Goal: Task Accomplishment & Management: Use online tool/utility

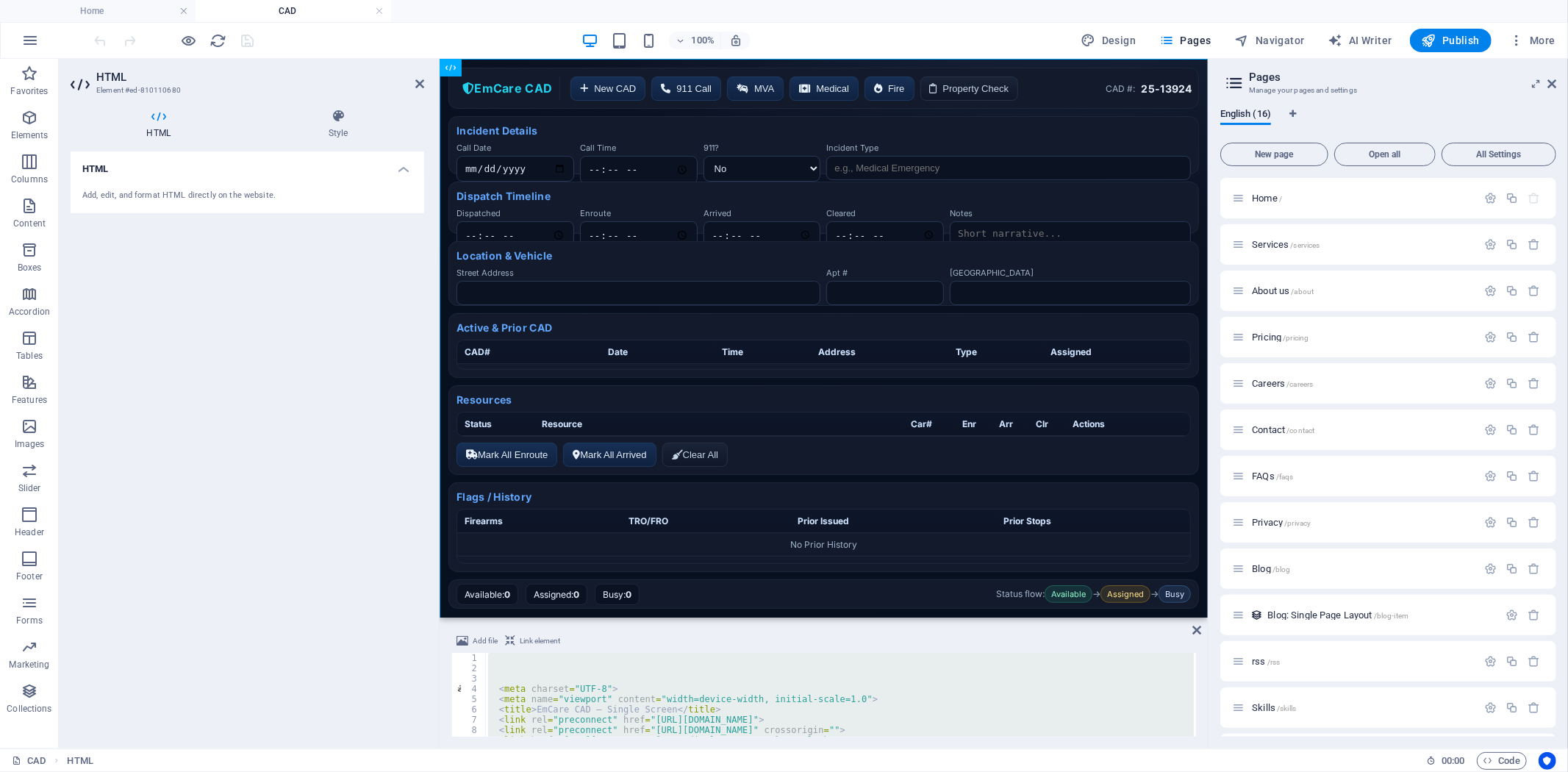
scroll to position [182, 0]
click at [102, 12] on h4 "Home" at bounding box center [97, 11] width 195 height 16
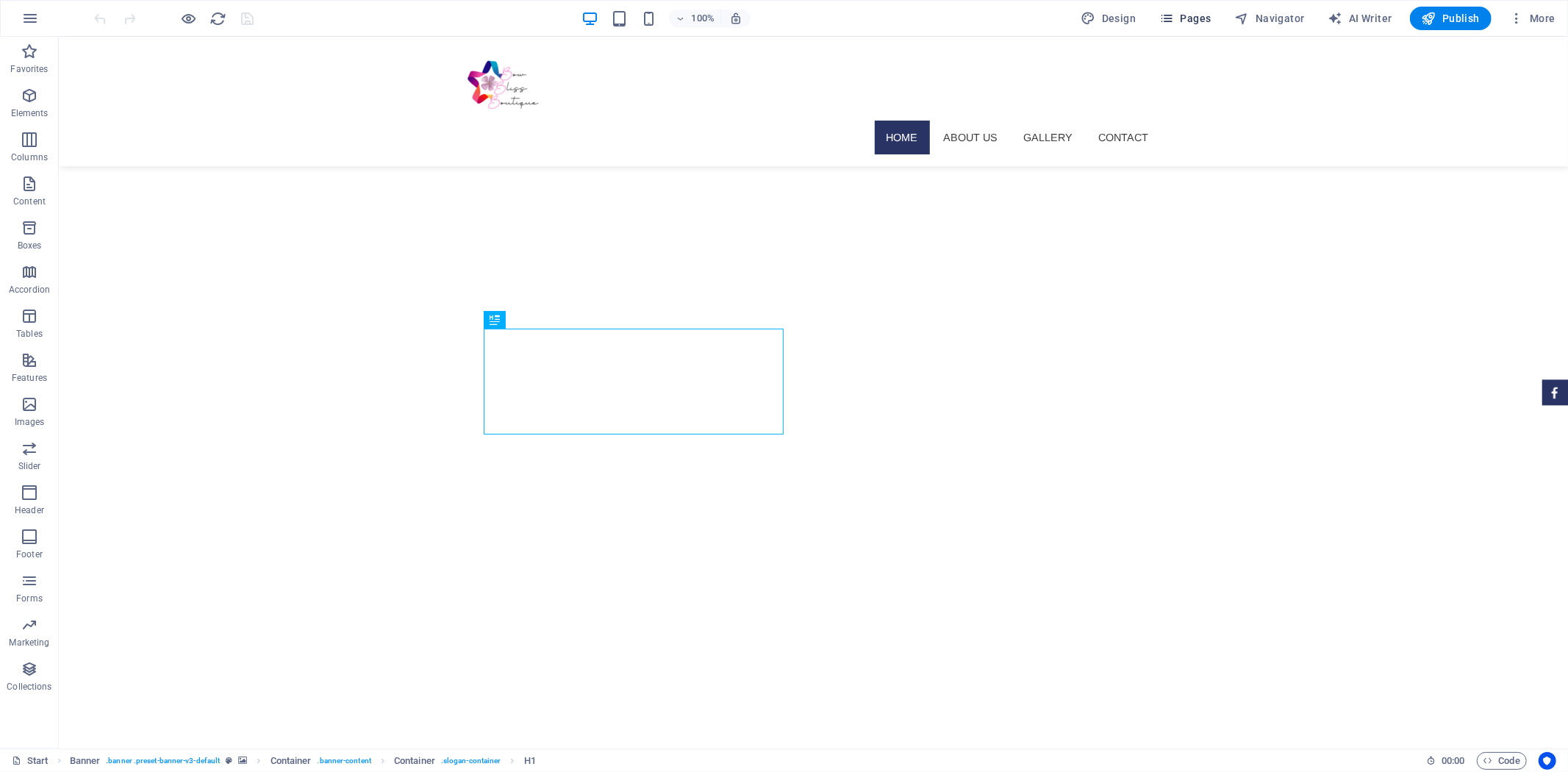
click at [1203, 23] on span "Pages" at bounding box center [1185, 18] width 52 height 15
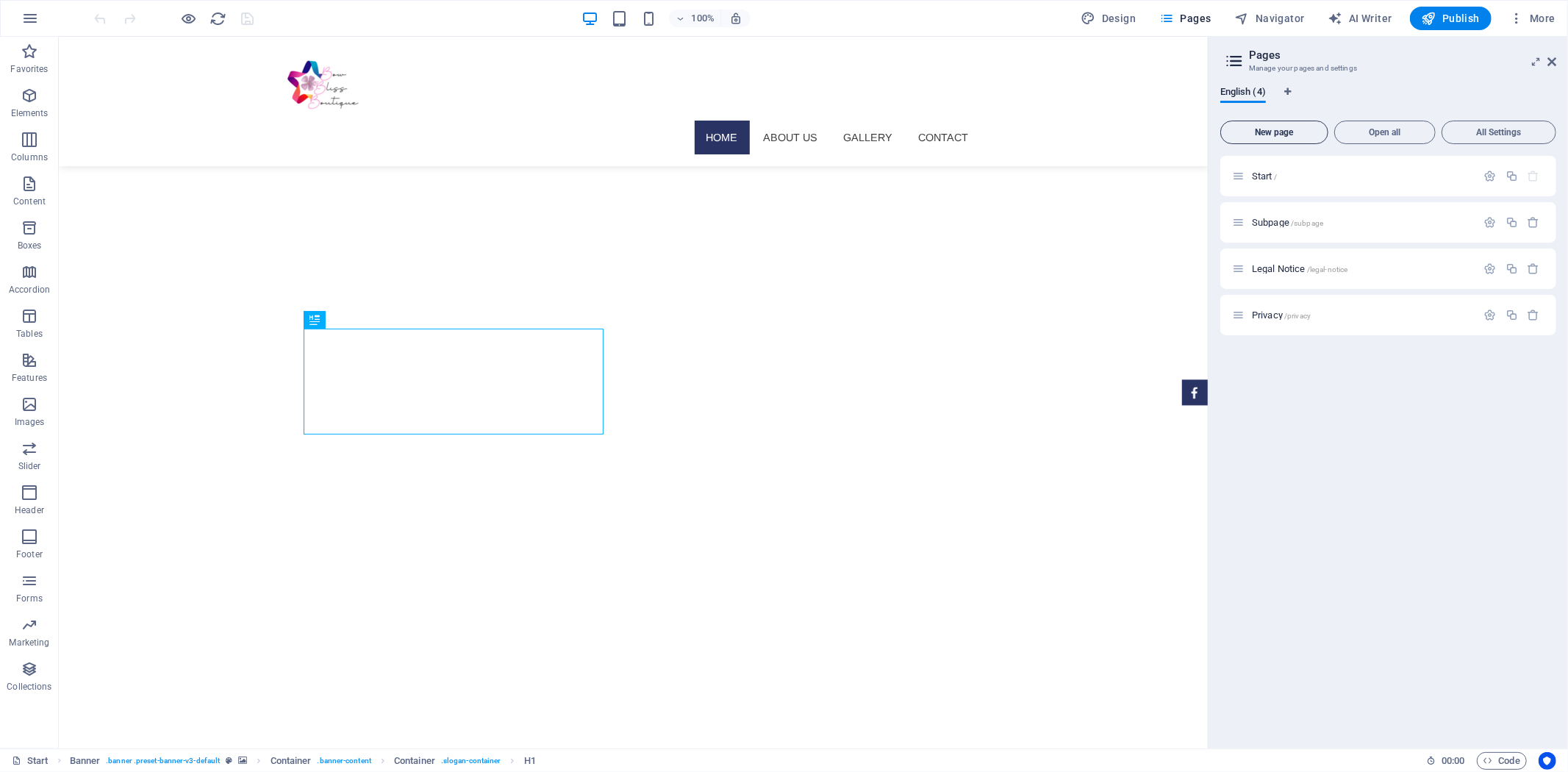
click at [1274, 136] on span "New page" at bounding box center [1275, 133] width 94 height 9
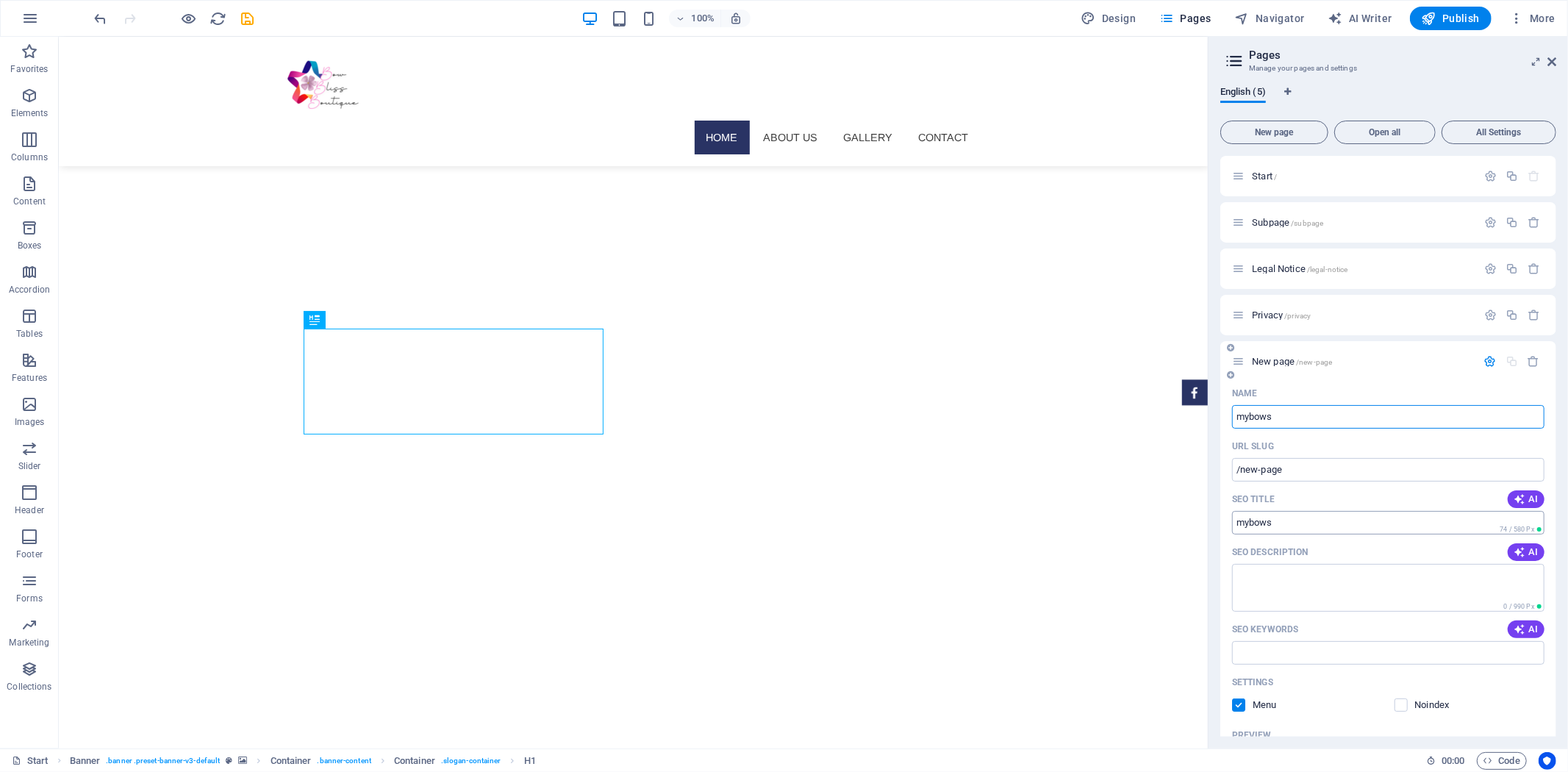
type input "mybows"
type input "/mybows"
type input "mybows"
click at [1360, 365] on p "mybows /mybows" at bounding box center [1362, 361] width 221 height 10
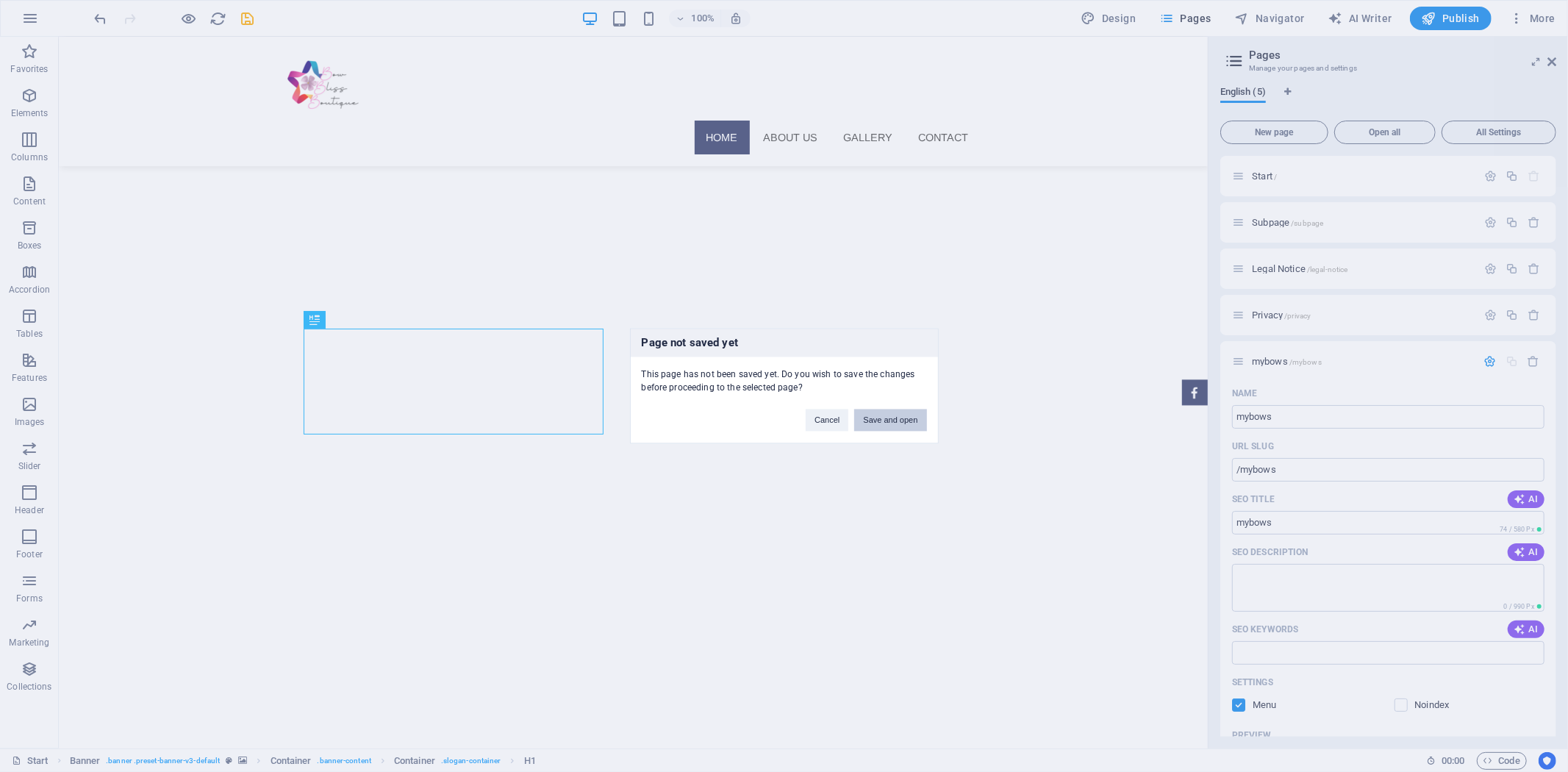
click at [921, 423] on button "Save and open" at bounding box center [890, 421] width 72 height 22
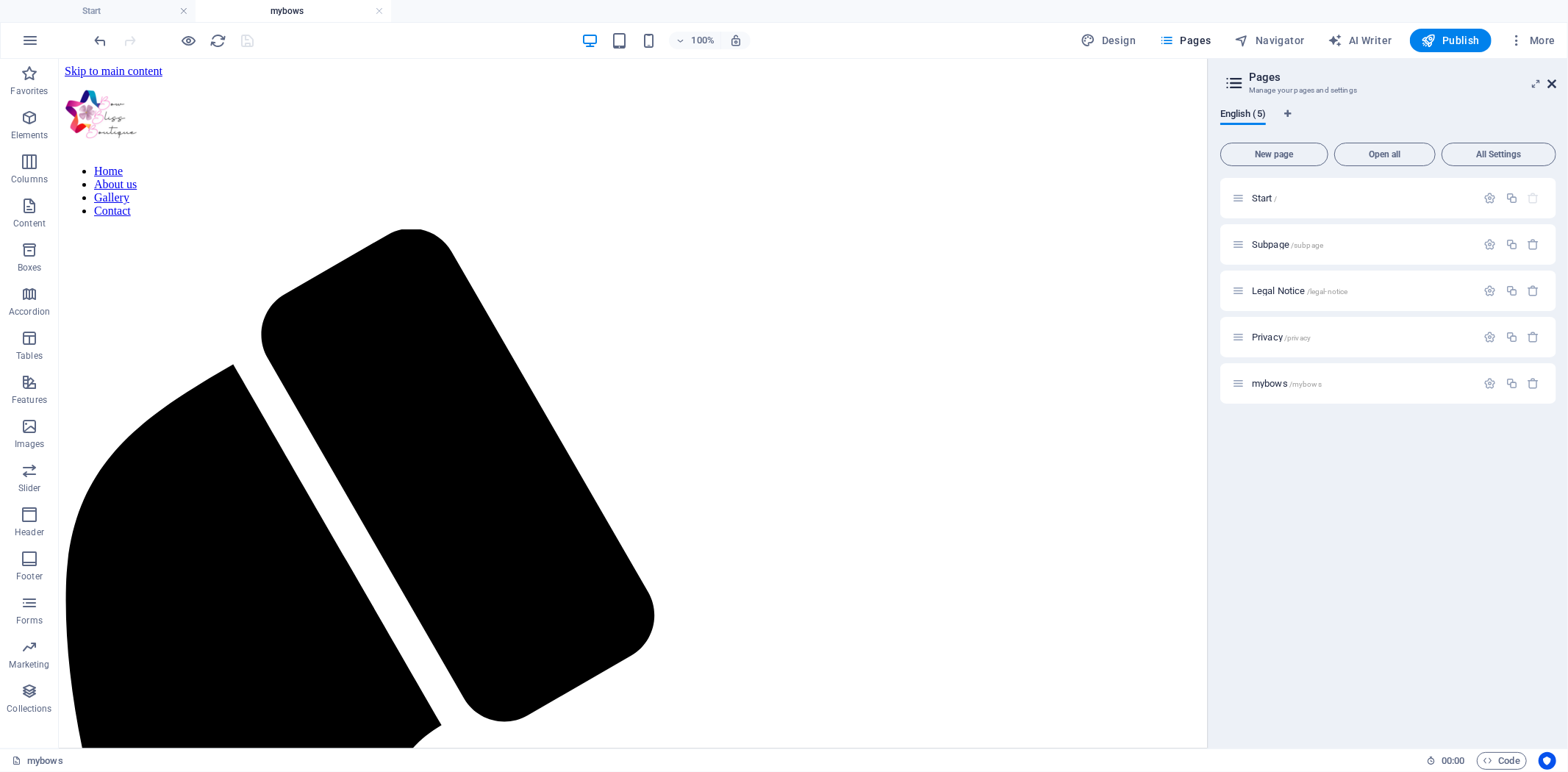
drag, startPoint x: 1554, startPoint y: 78, endPoint x: 1495, endPoint y: 20, distance: 82.7
click at [1554, 78] on icon at bounding box center [1553, 84] width 9 height 12
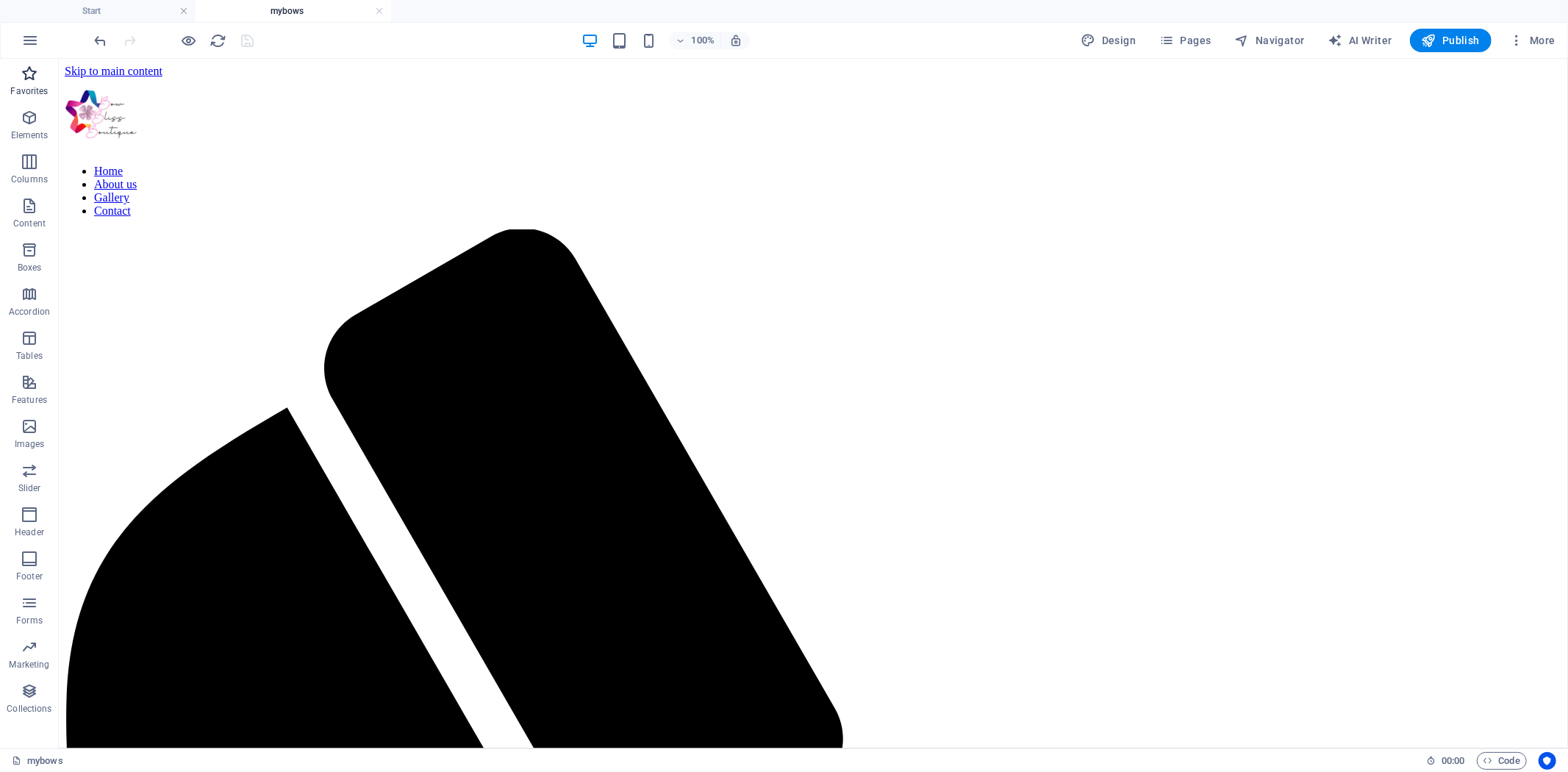
click at [34, 85] on p "Favorites" at bounding box center [28, 91] width 37 height 12
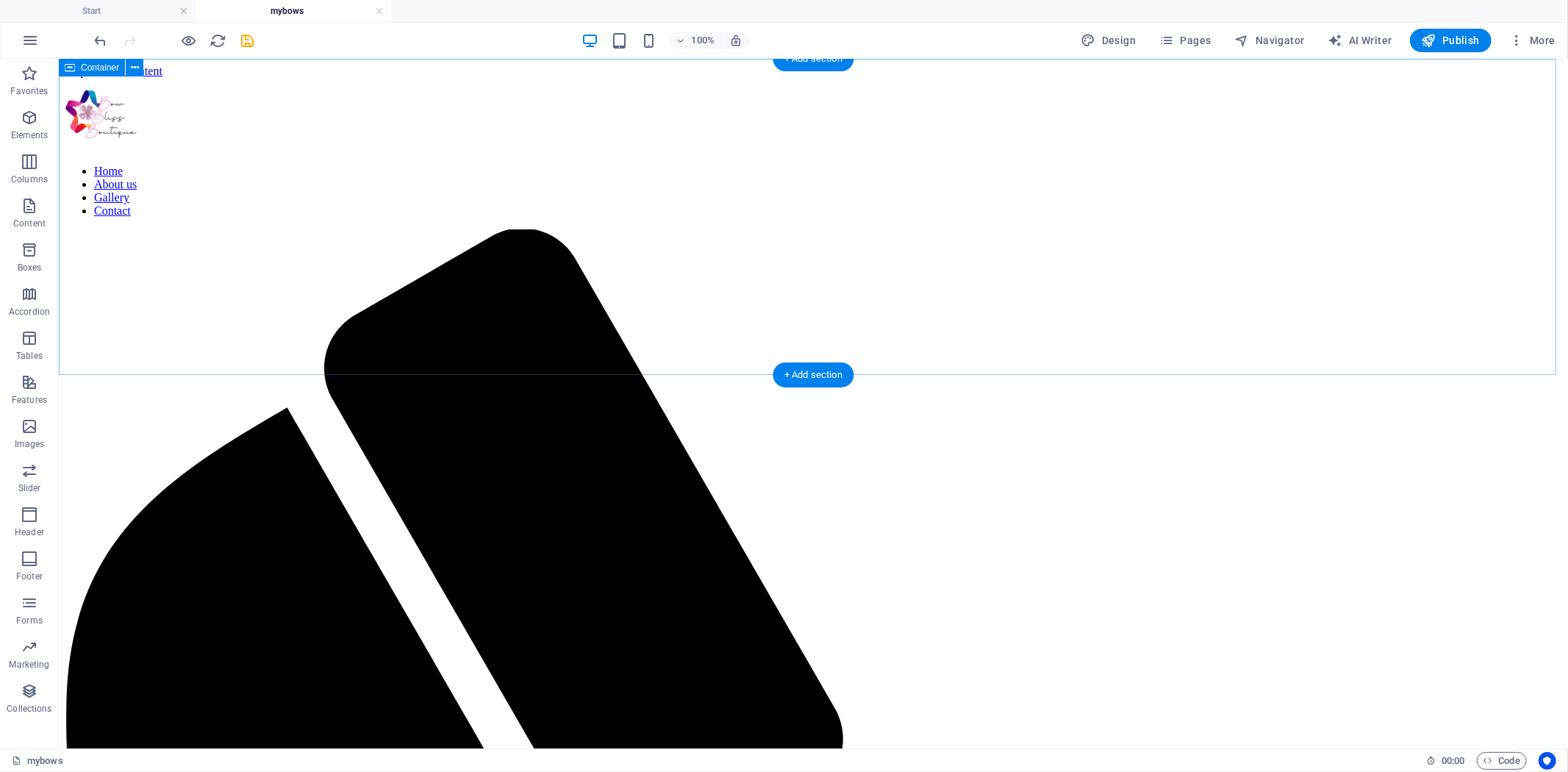
click at [33, 79] on icon "button" at bounding box center [29, 73] width 17 height 17
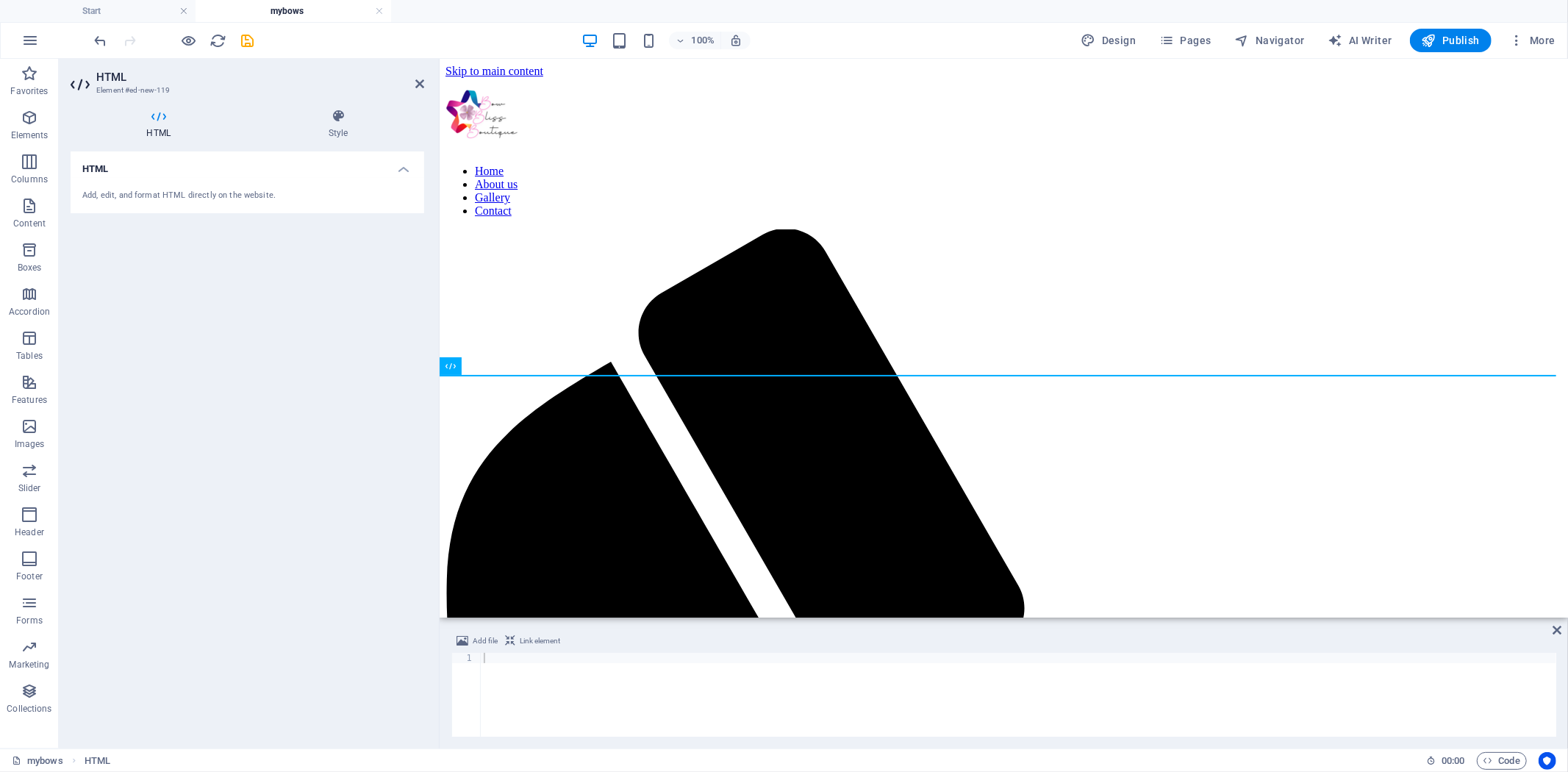
click at [536, 658] on div at bounding box center [1019, 705] width 1076 height 104
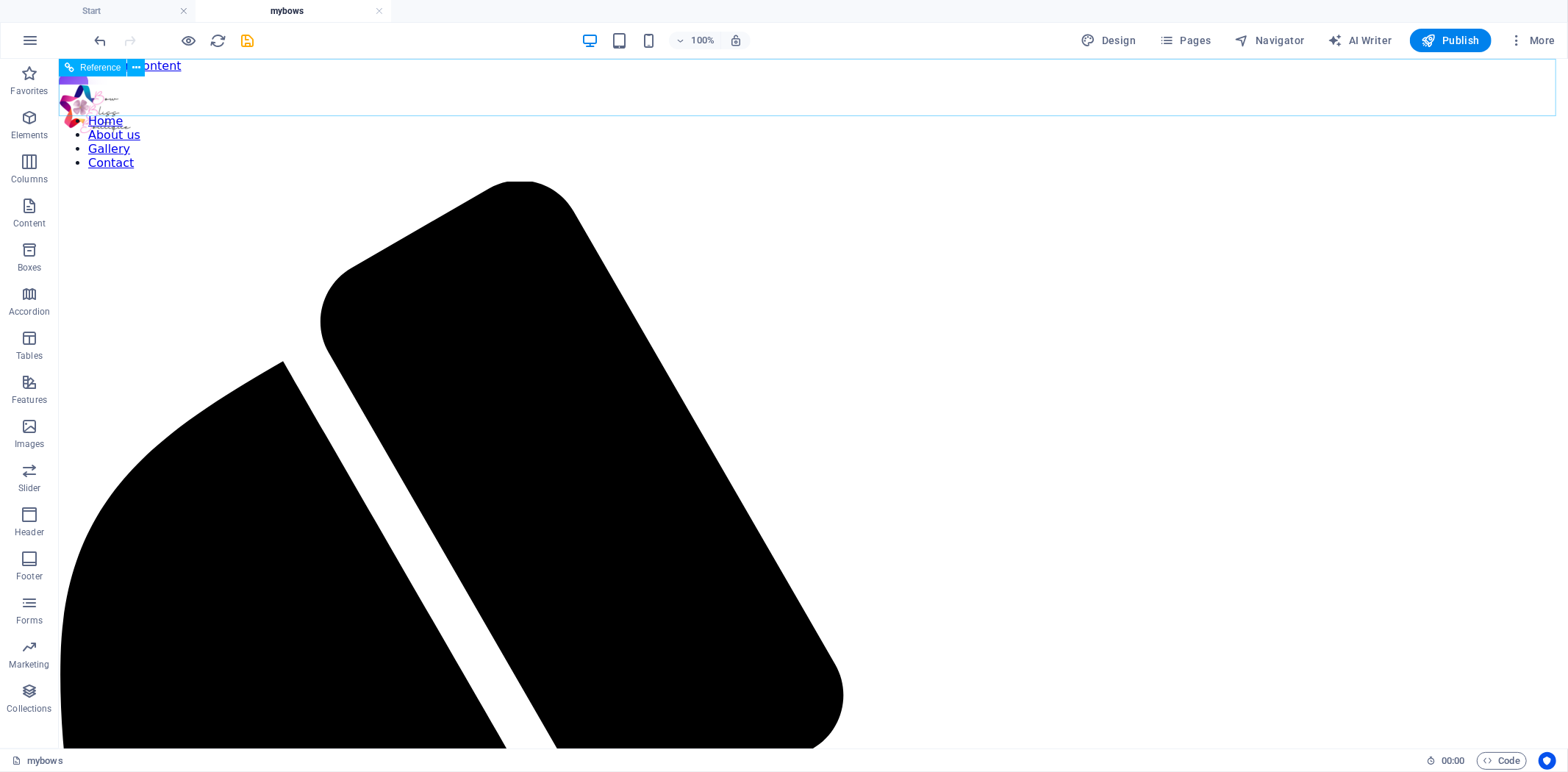
click at [531, 114] on nav "Home About us Gallery Contact" at bounding box center [813, 142] width 1509 height 56
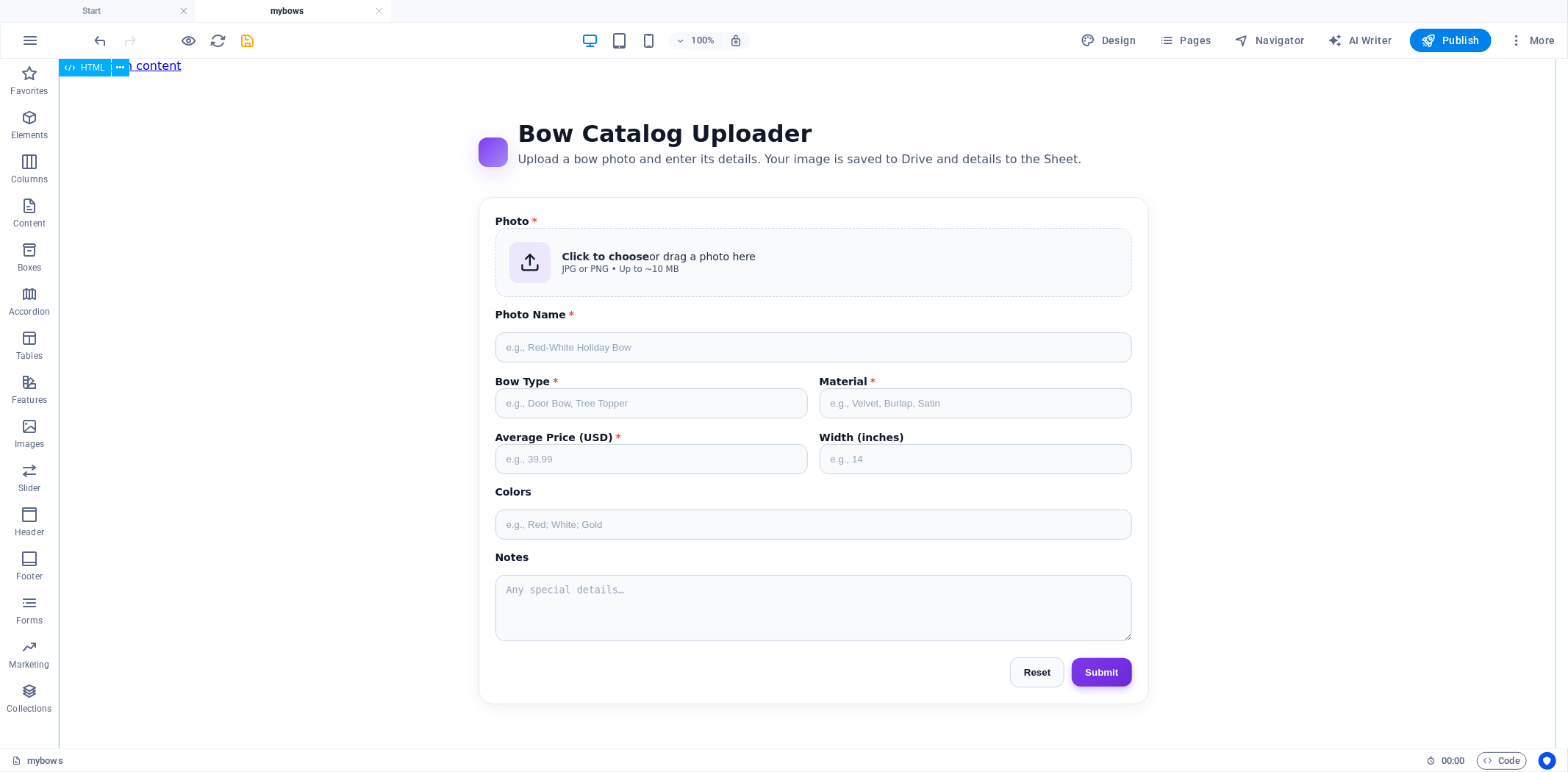
scroll to position [0, 0]
click at [245, 41] on icon "save" at bounding box center [248, 41] width 17 height 17
click at [1432, 48] on button "Publish" at bounding box center [1451, 41] width 82 height 24
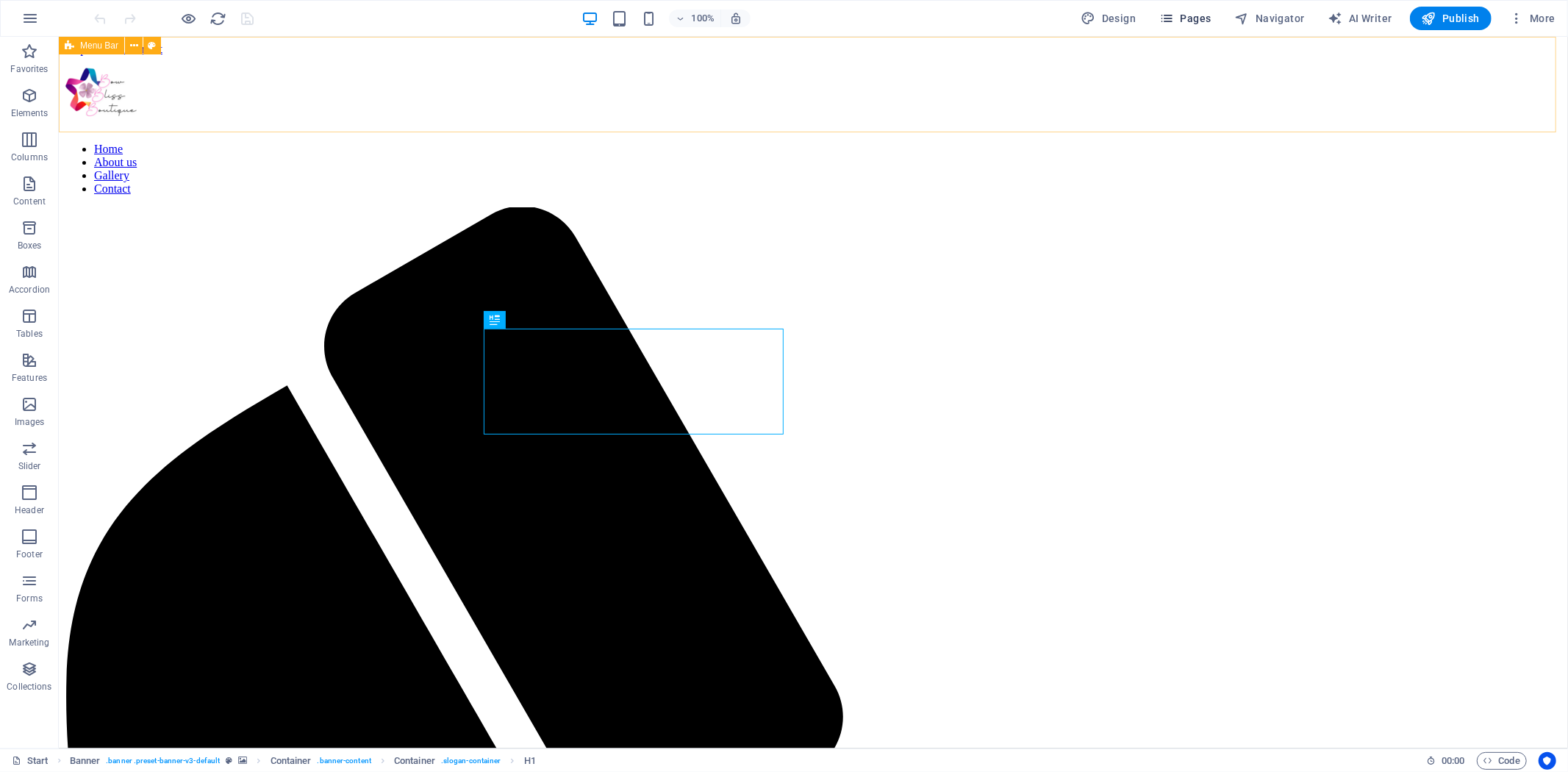
click at [1185, 19] on span "Pages" at bounding box center [1185, 18] width 52 height 15
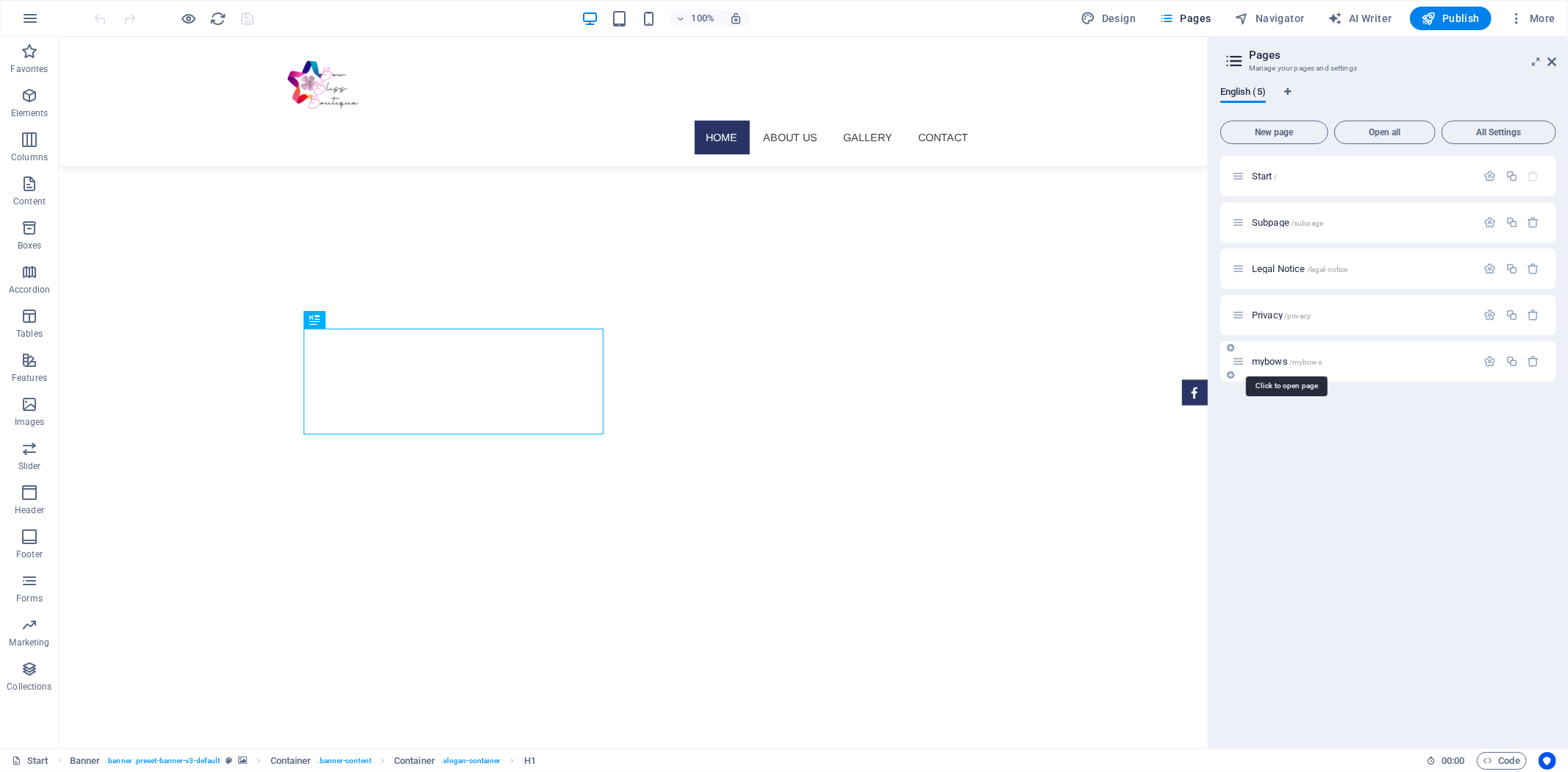
click at [1297, 358] on span "/mybows" at bounding box center [1306, 361] width 33 height 8
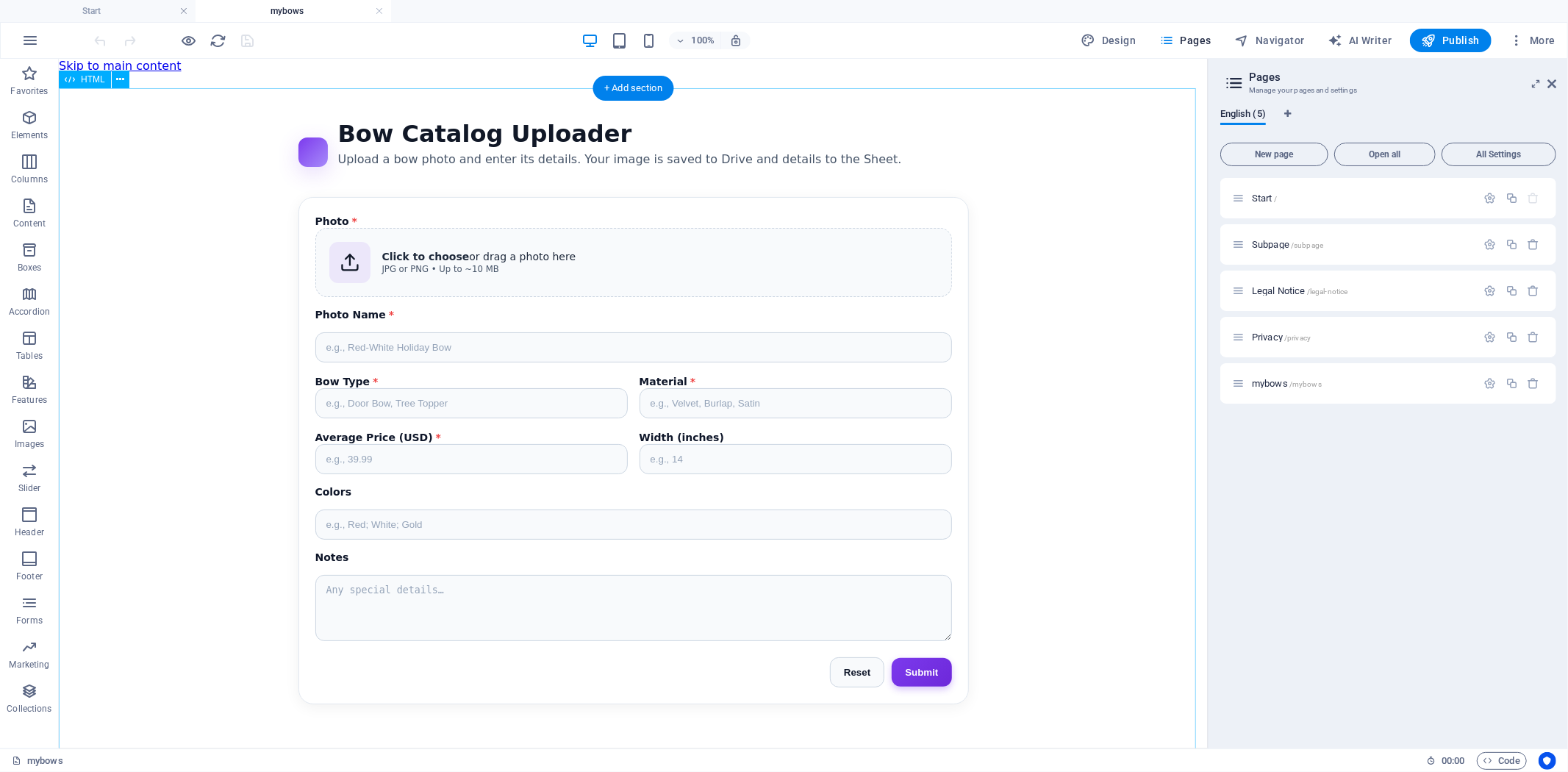
click at [582, 351] on div "Bow Catalog Uploader Bow Catalog Uploader Upload a bow photo and enter its deta…" at bounding box center [633, 411] width 1149 height 620
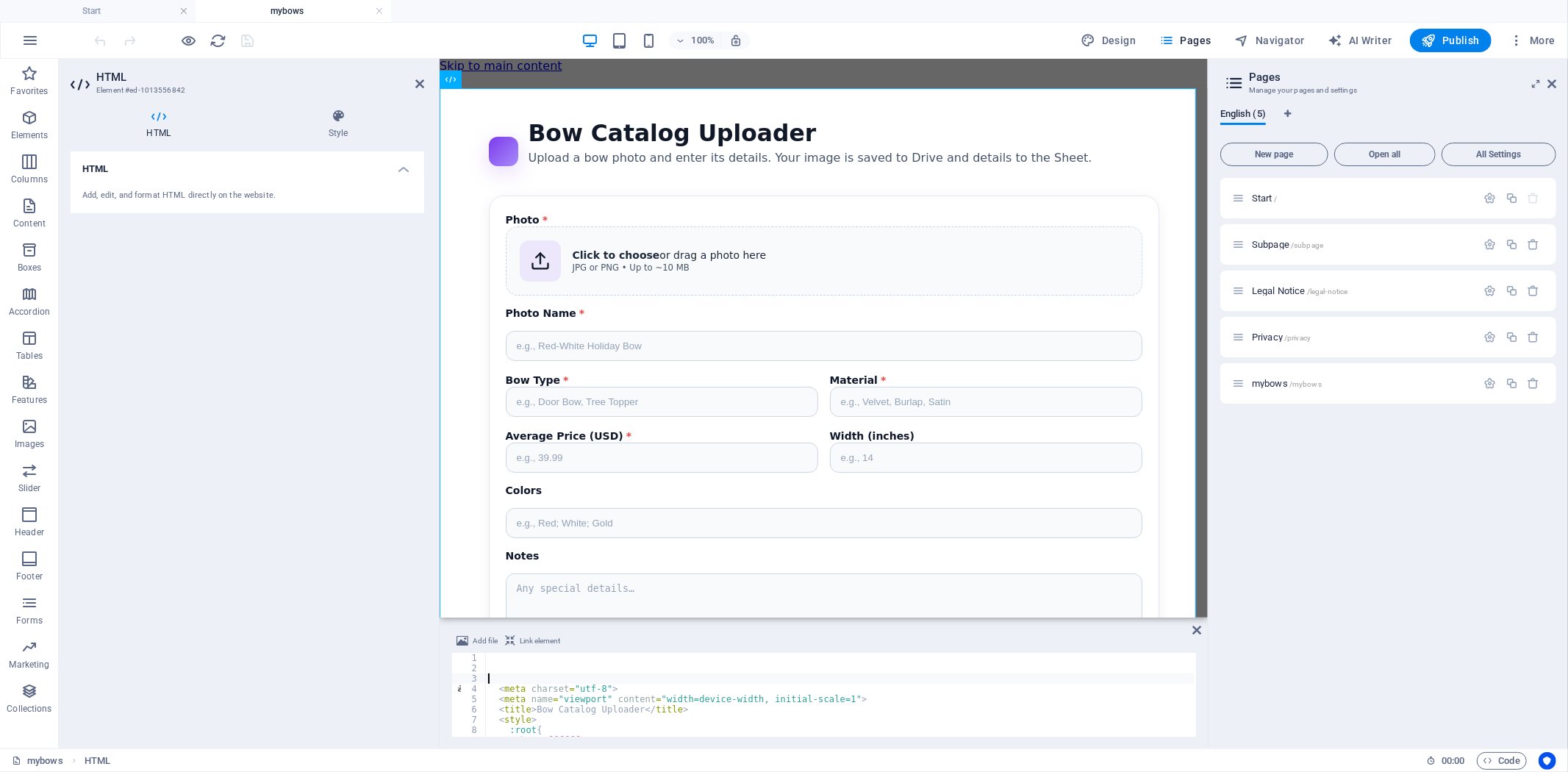
click at [609, 678] on div "< meta charset = "utf-8" > < meta name = "viewport" content = "width=device-wid…" at bounding box center [888, 704] width 807 height 103
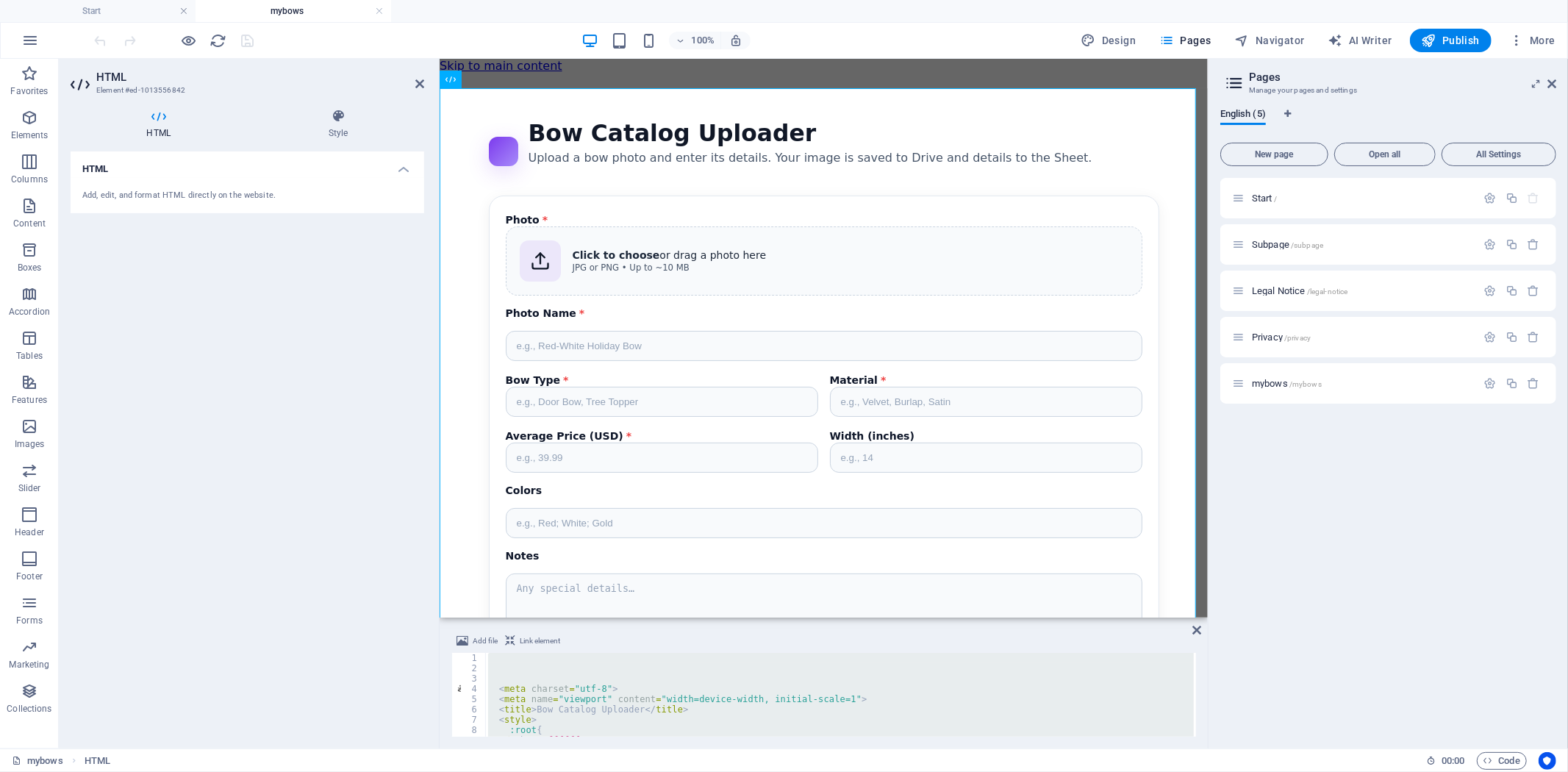
click at [736, 680] on div "< meta charset = "utf-8" > < meta name = "viewport" content = "width=device-wid…" at bounding box center [839, 695] width 709 height 84
paste textarea
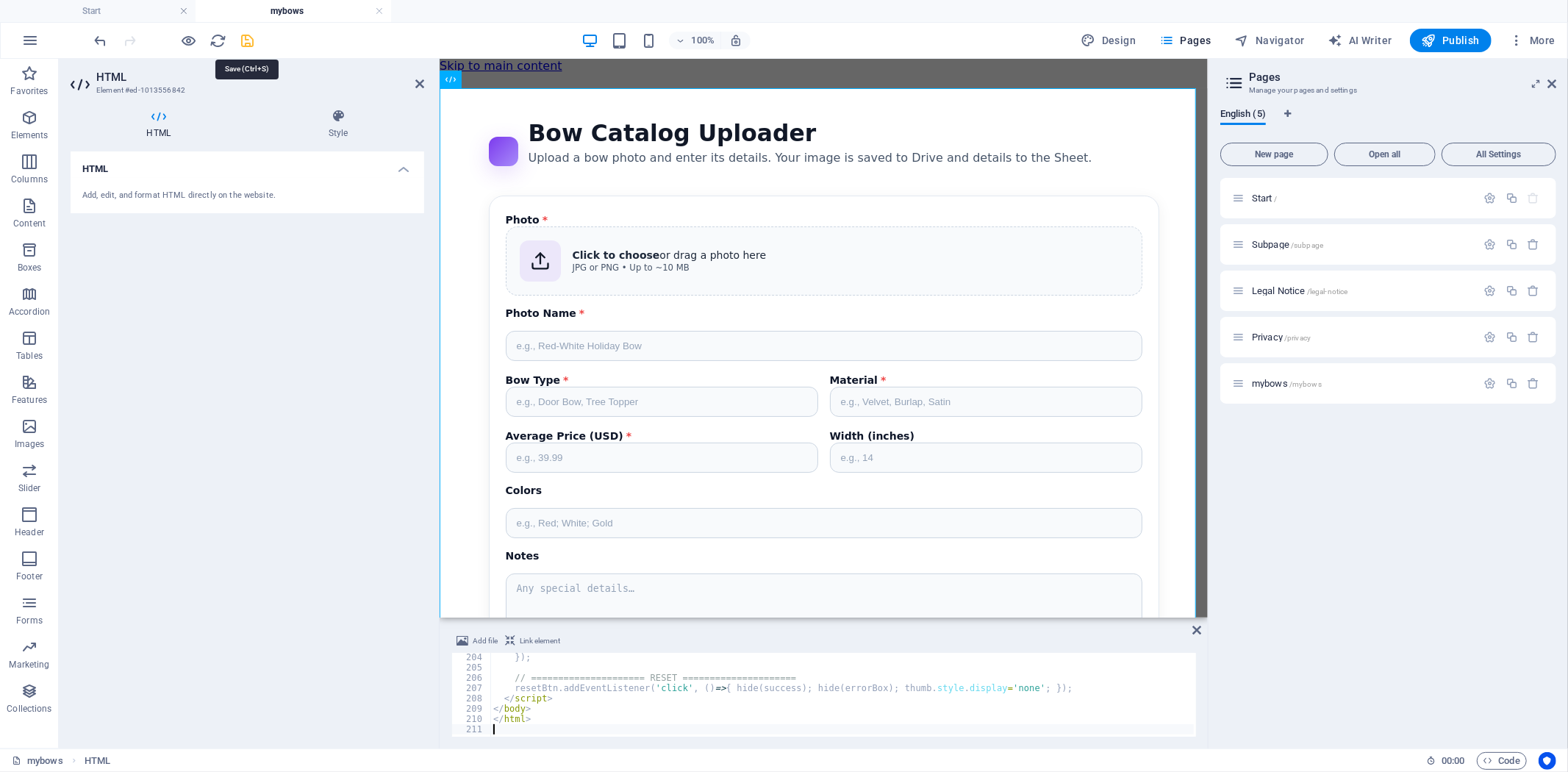
click at [247, 42] on icon "save" at bounding box center [248, 41] width 17 height 17
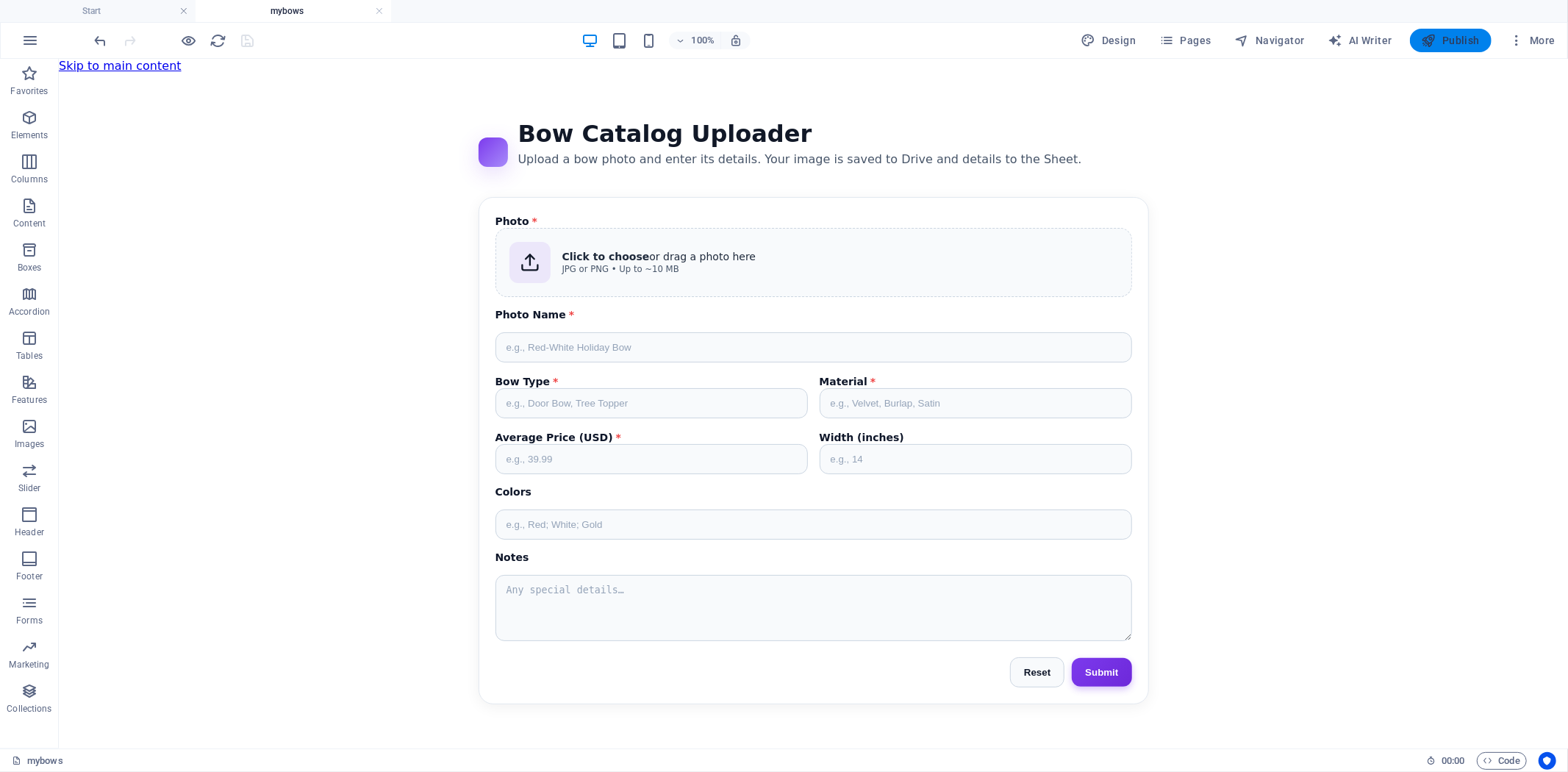
click at [1458, 40] on span "Publish" at bounding box center [1451, 40] width 58 height 15
